Goal: Check status

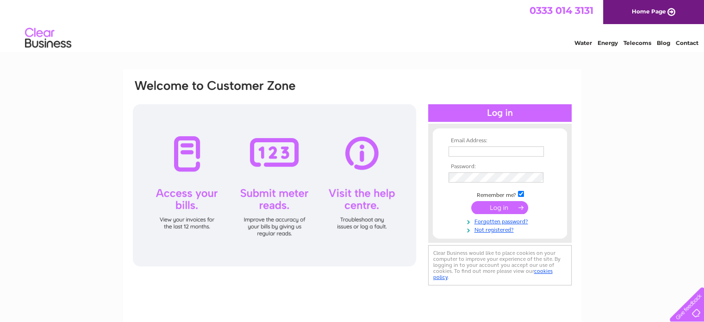
type input "caledonianrockshop@gmail.com"
click at [483, 208] on input "submit" at bounding box center [499, 207] width 57 height 13
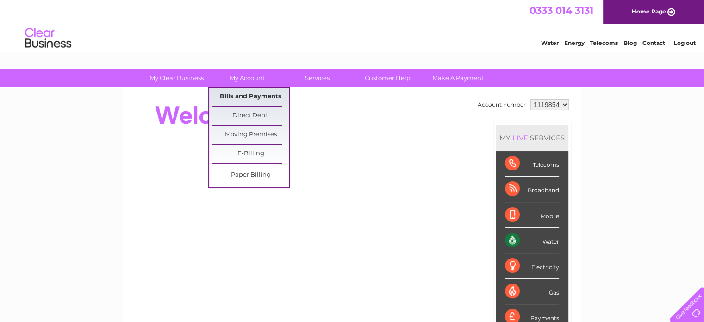
click at [227, 91] on link "Bills and Payments" at bounding box center [250, 96] width 76 height 19
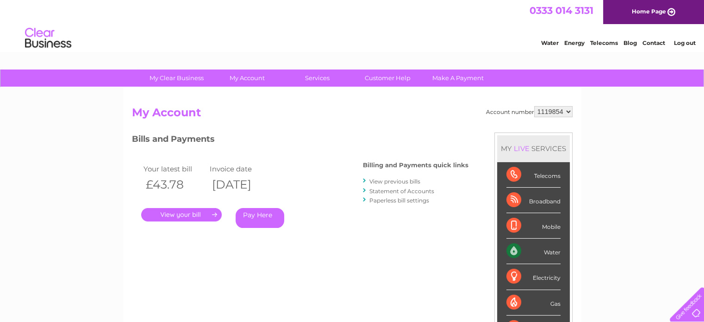
click at [189, 215] on link "." at bounding box center [181, 214] width 81 height 13
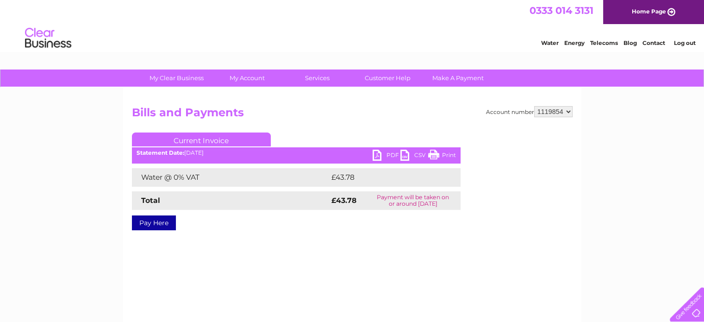
click at [451, 157] on link "Print" at bounding box center [442, 155] width 28 height 13
